Goal: Information Seeking & Learning: Learn about a topic

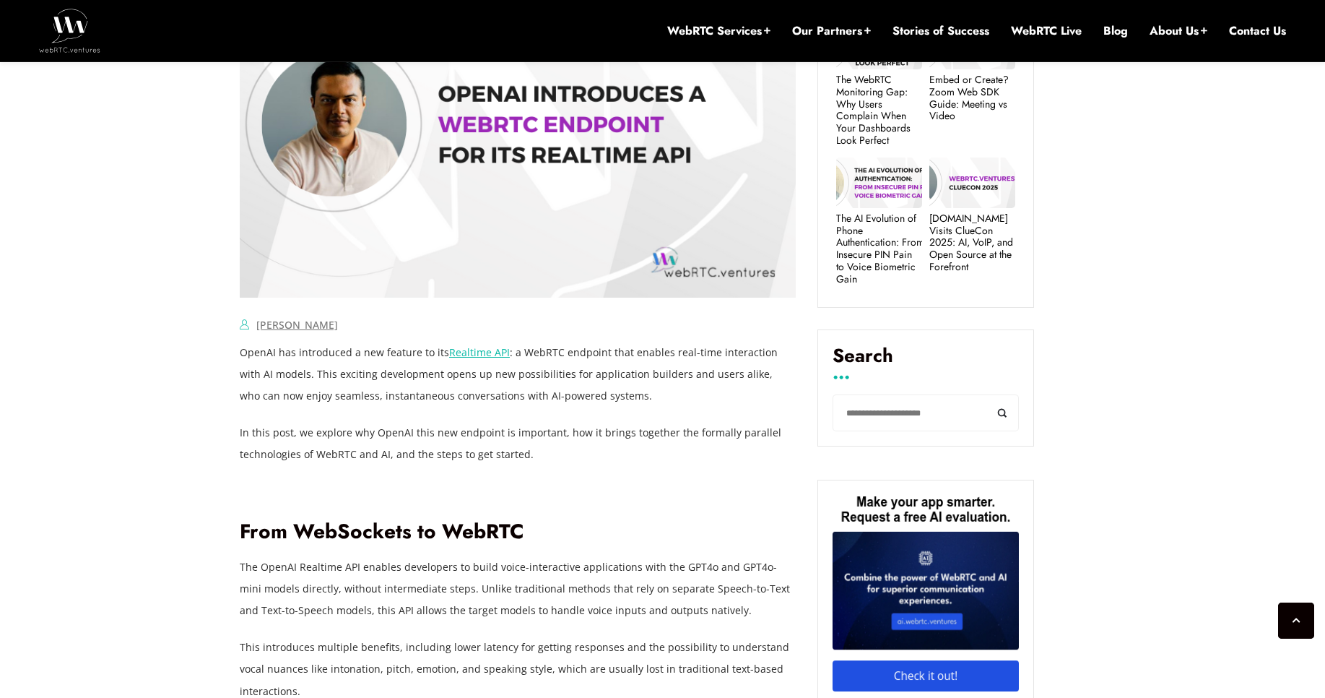
scroll to position [729, 0]
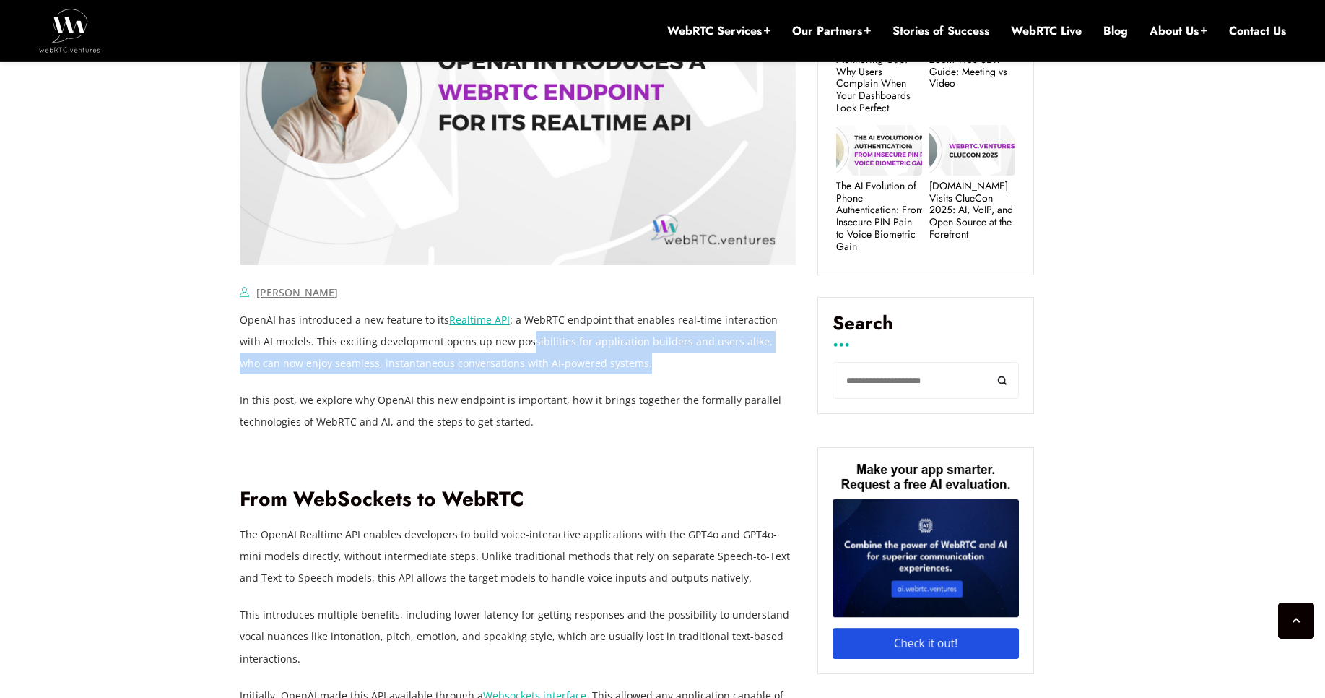
drag, startPoint x: 501, startPoint y: 345, endPoint x: 594, endPoint y: 364, distance: 95.0
click at [594, 364] on p "OpenAI has introduced a new feature to its Realtime API : a WebRTC endpoint tha…" at bounding box center [518, 341] width 556 height 65
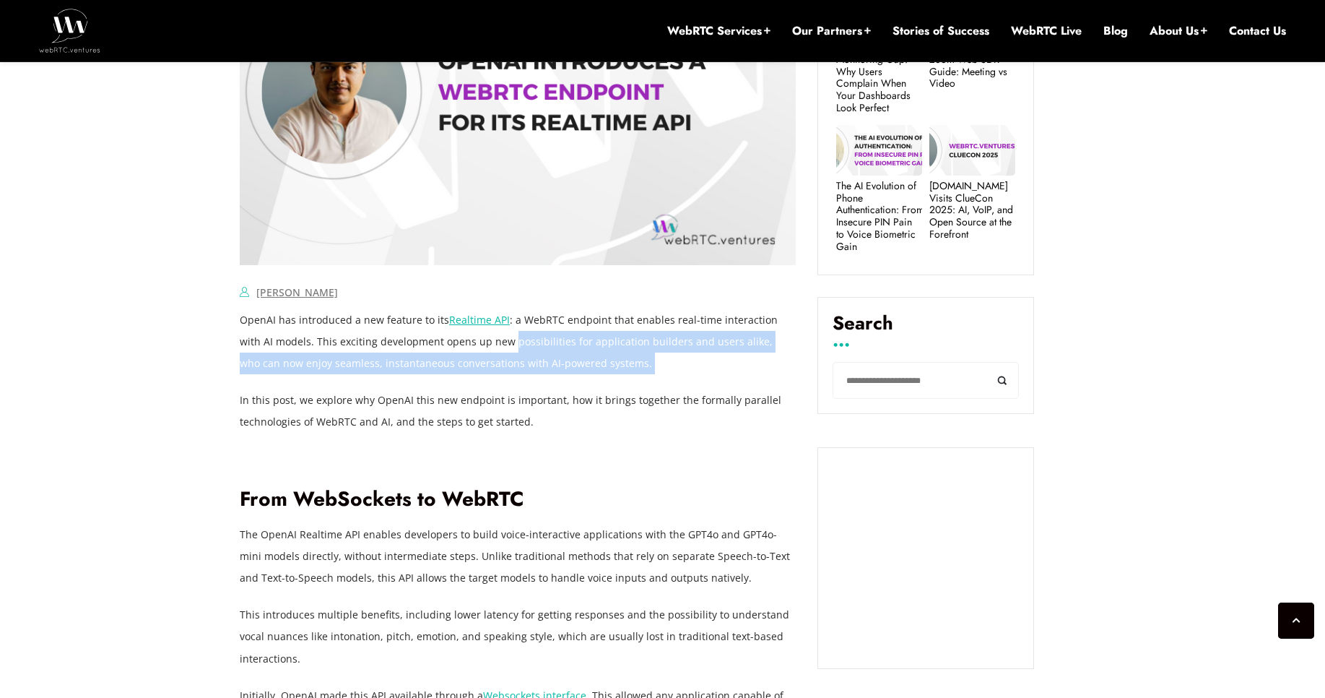
drag, startPoint x: 488, startPoint y: 342, endPoint x: 611, endPoint y: 376, distance: 127.4
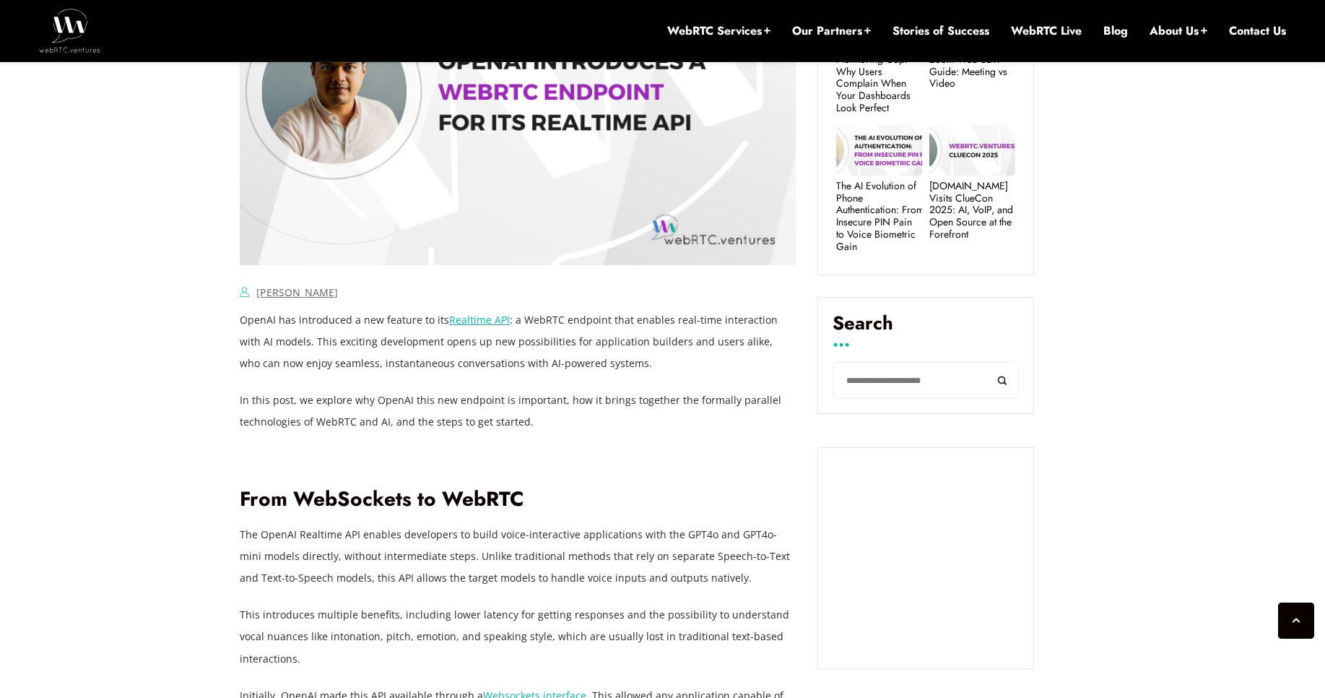
click at [701, 417] on p "In this post, we explore why OpenAI this new endpoint is important, how it brin…" at bounding box center [518, 410] width 556 height 43
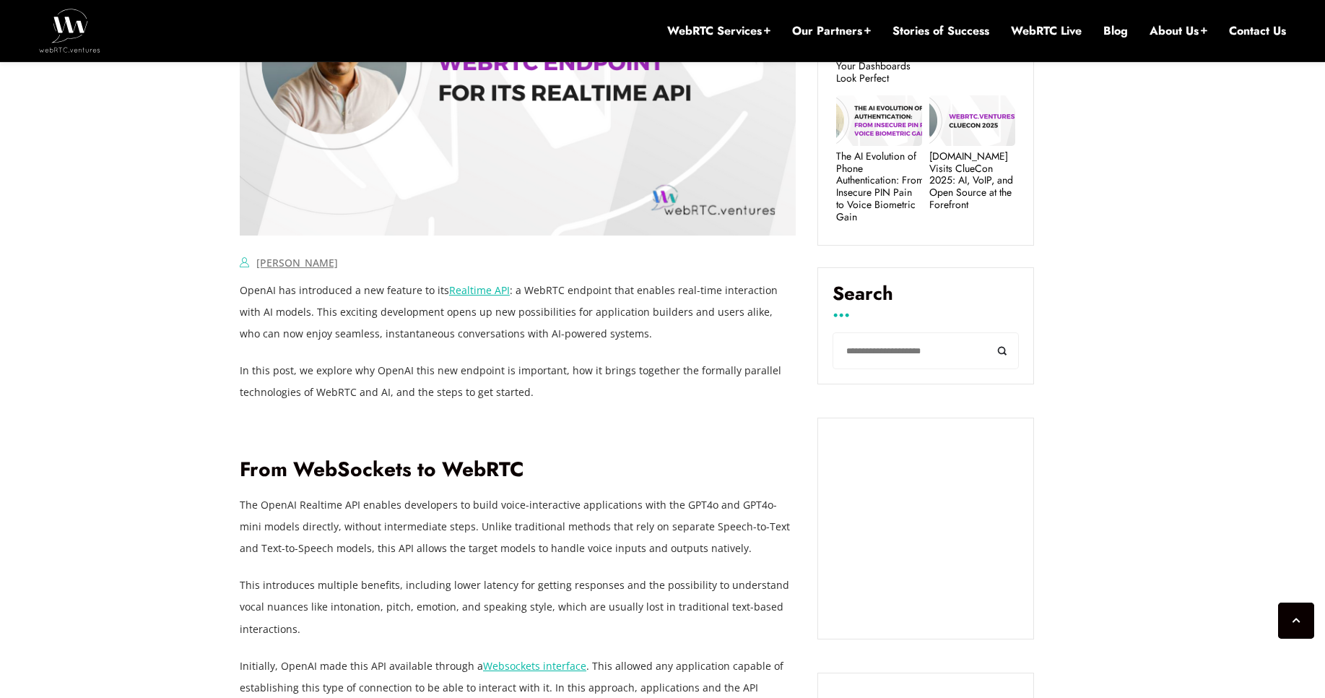
scroll to position [766, 0]
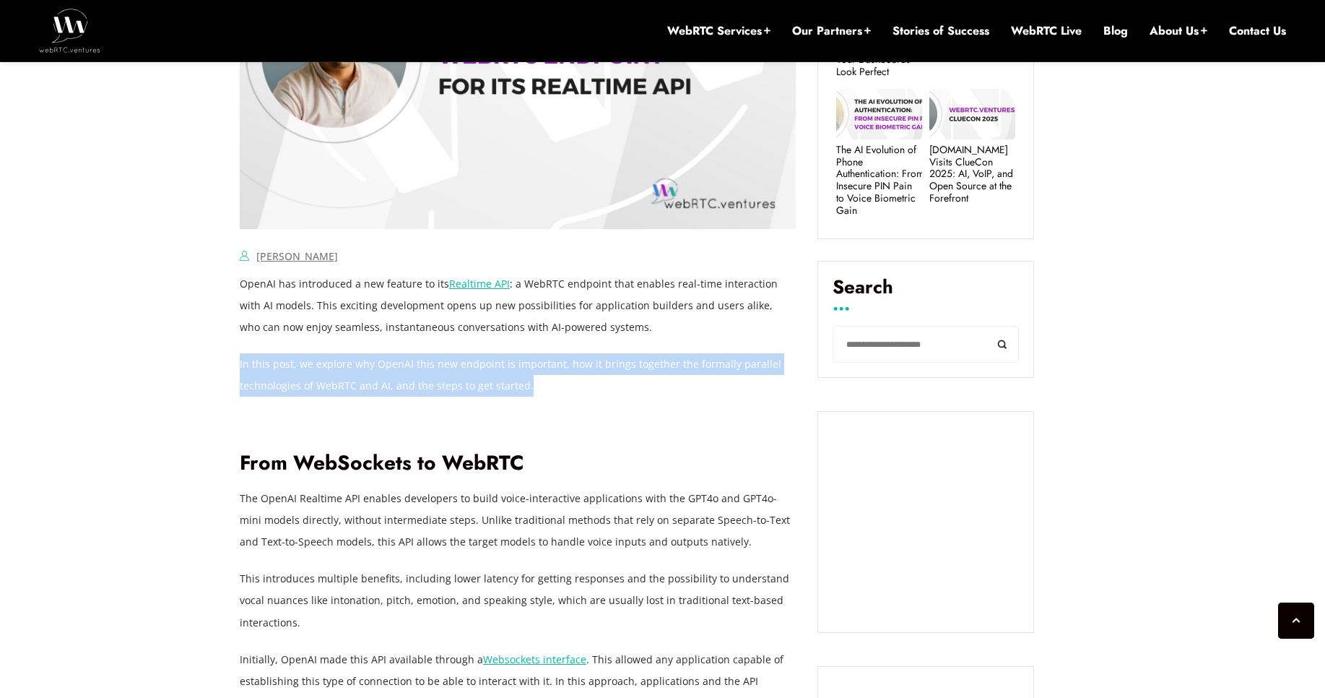
drag, startPoint x: 533, startPoint y: 386, endPoint x: 240, endPoint y: 362, distance: 294.2
click at [240, 362] on p "In this post, we explore why OpenAI this new endpoint is important, how it brin…" at bounding box center [518, 374] width 556 height 43
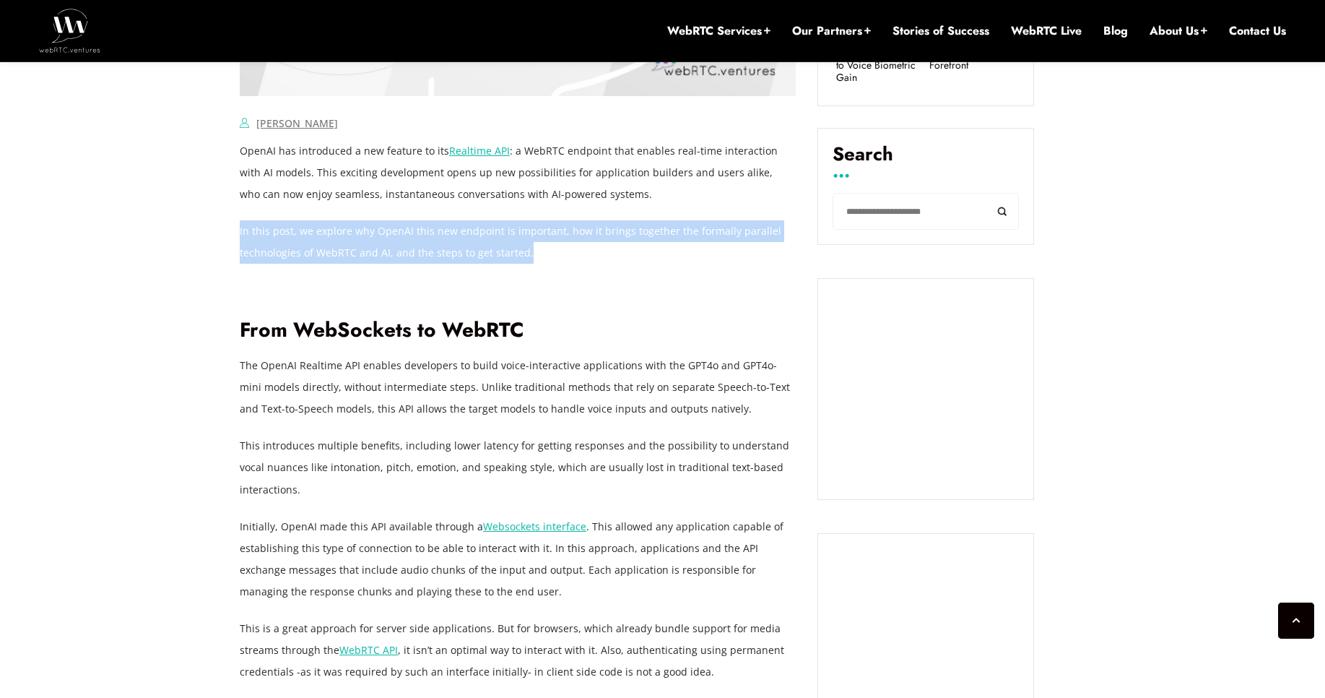
scroll to position [890, 0]
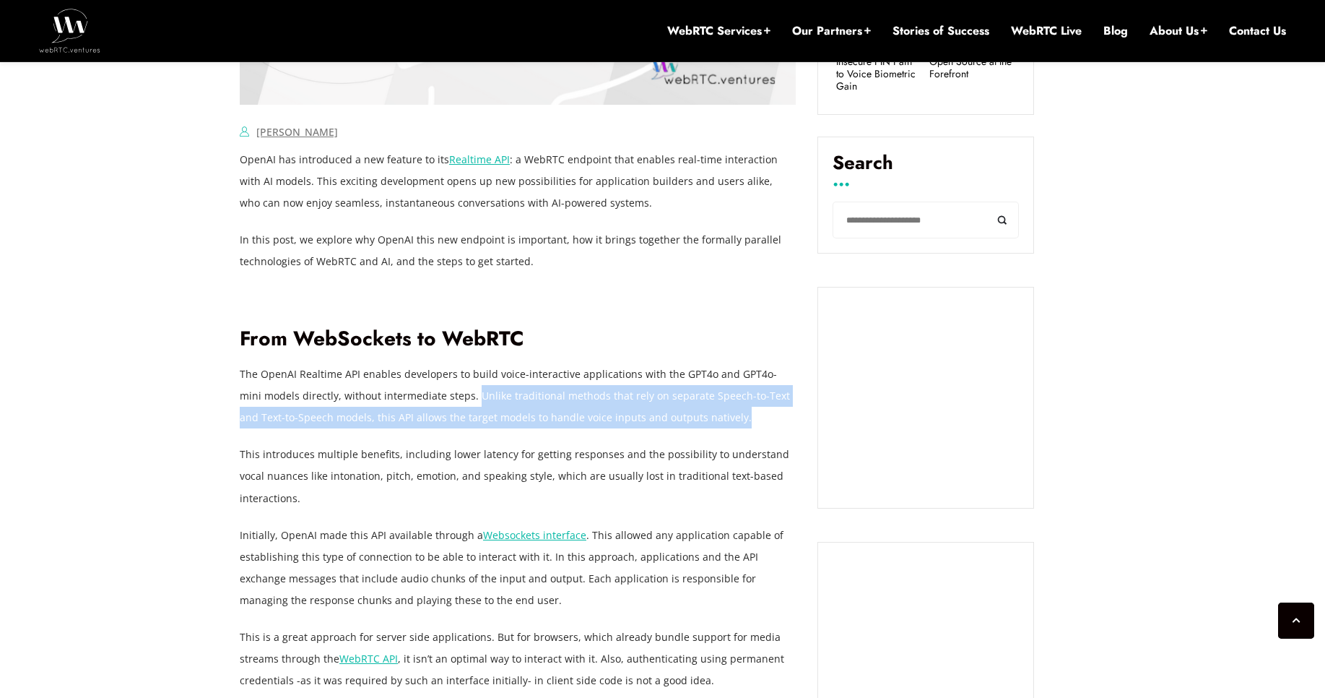
drag, startPoint x: 703, startPoint y: 423, endPoint x: 450, endPoint y: 389, distance: 255.0
click at [450, 389] on p "The OpenAI Realtime API enables developers to build voice-interactive applicati…" at bounding box center [518, 395] width 556 height 65
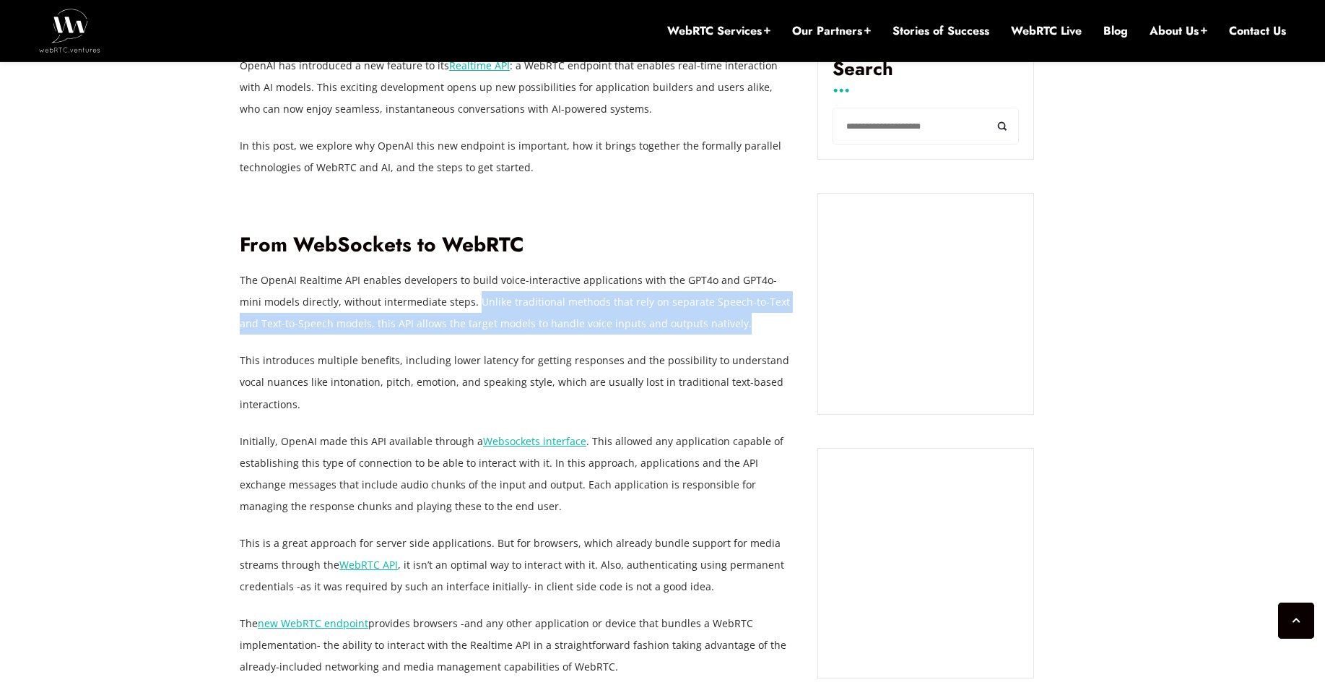
scroll to position [1002, 0]
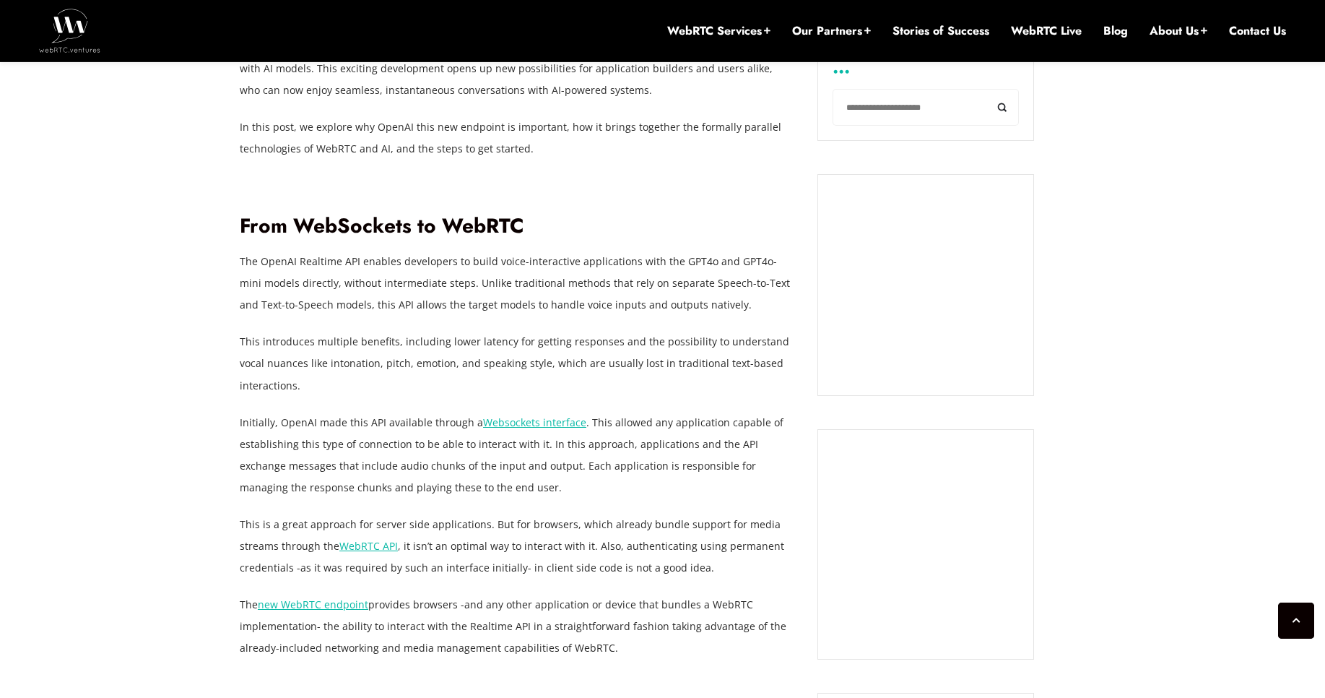
click at [667, 333] on p "This introduces multiple benefits, including lower latency for getting response…" at bounding box center [518, 363] width 556 height 65
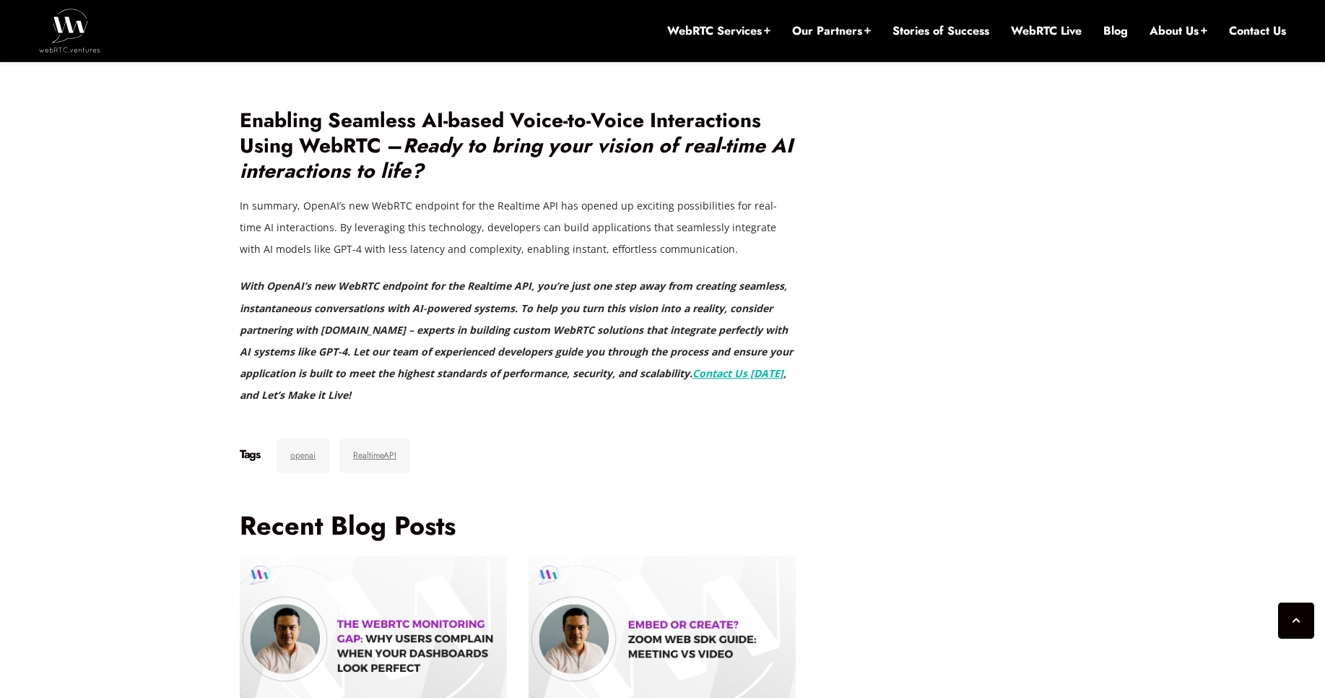
scroll to position [3208, 0]
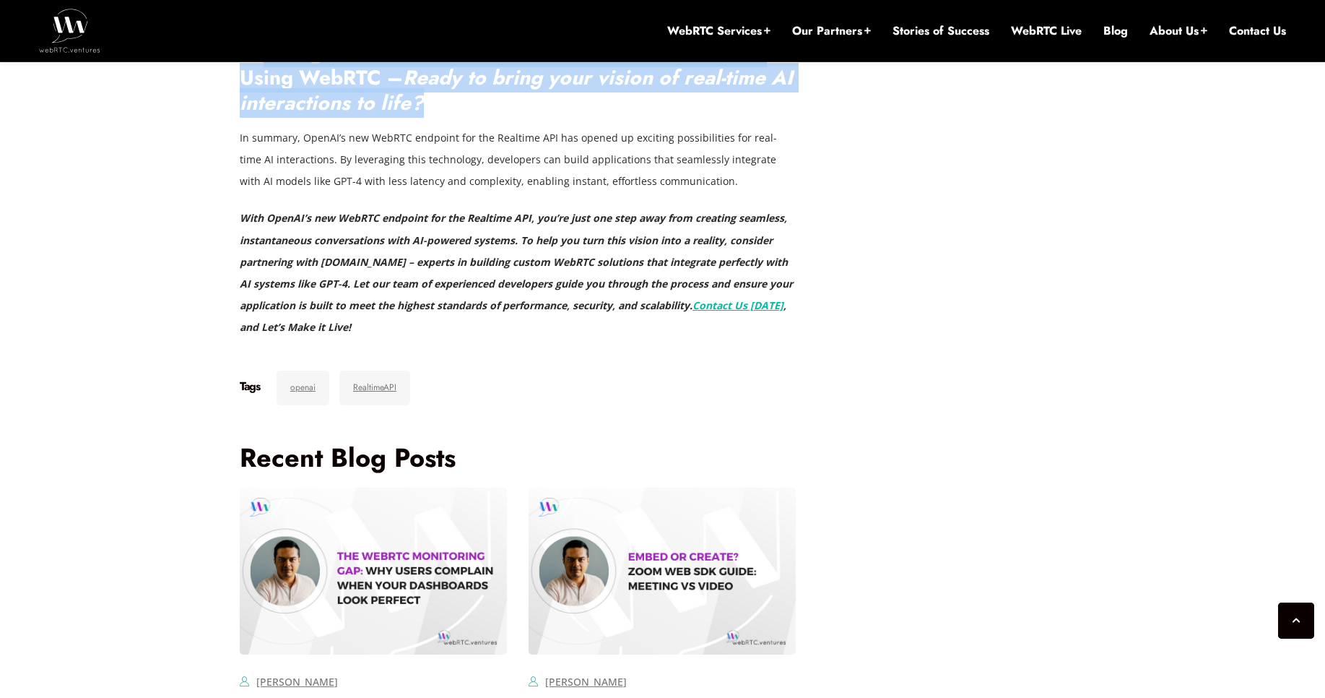
drag, startPoint x: 476, startPoint y: 337, endPoint x: 266, endPoint y: 287, distance: 215.4
click at [266, 116] on h2 "Enabling Seamless AI-based Voice-to-Voice Interactions Using WebRTC – Ready to …" at bounding box center [518, 77] width 556 height 75
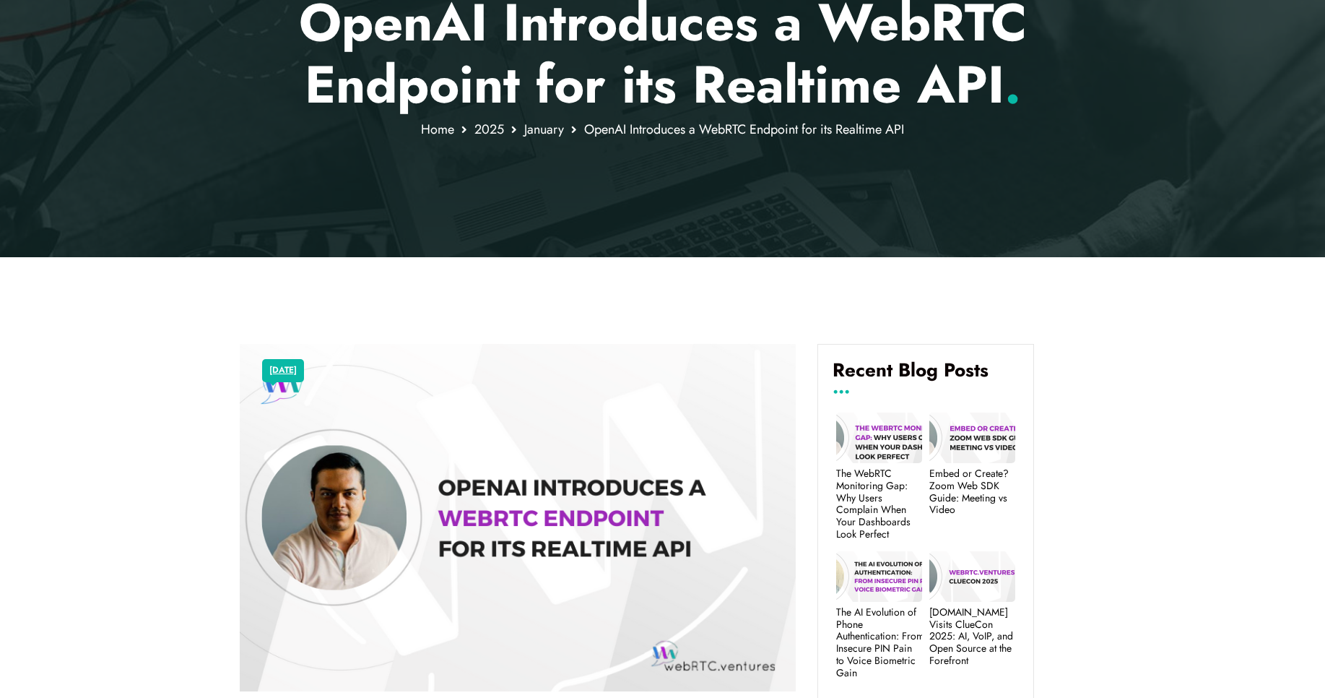
scroll to position [0, 0]
